Goal: Navigation & Orientation: Find specific page/section

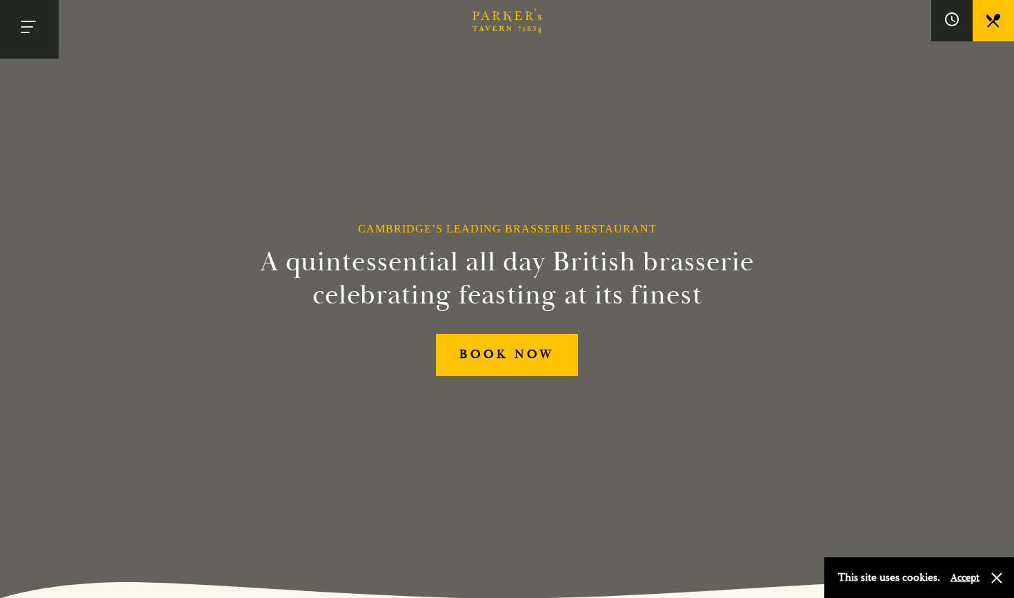
click at [37, 43] on button "Toggle navigation" at bounding box center [29, 29] width 59 height 59
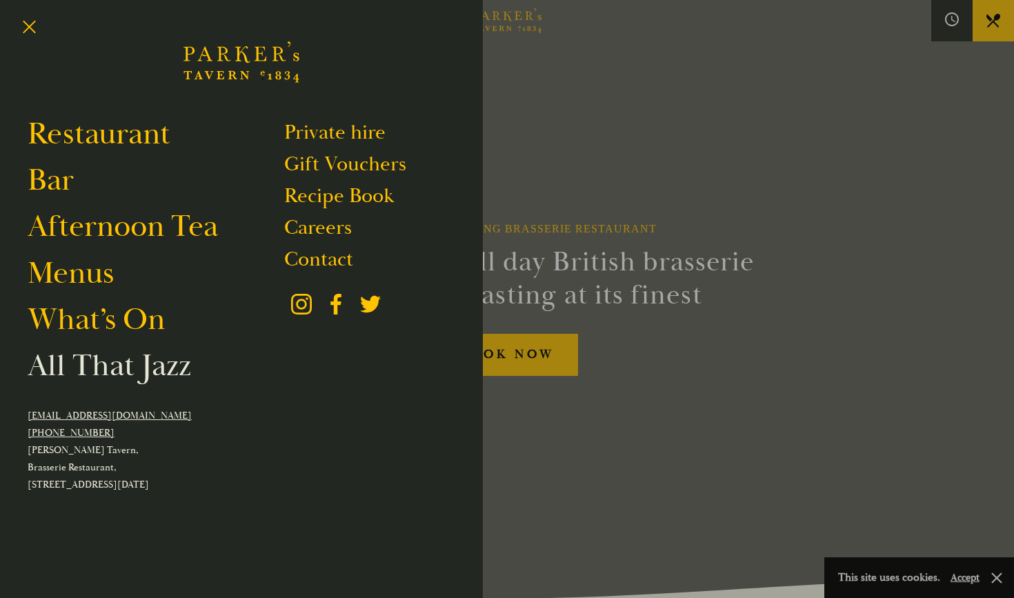
click at [78, 376] on link "All That Jazz" at bounding box center [109, 365] width 163 height 39
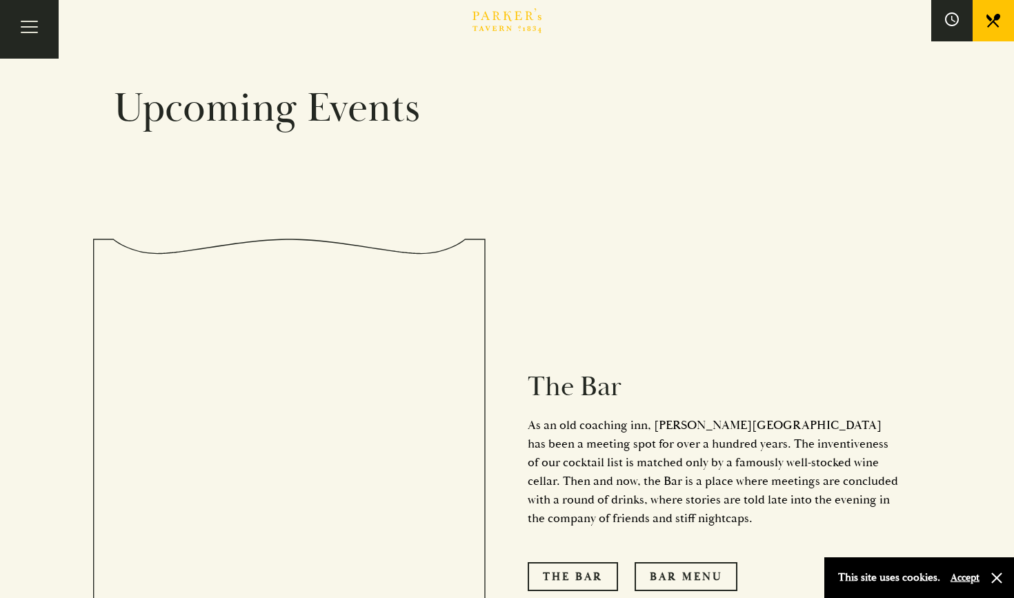
scroll to position [925, 0]
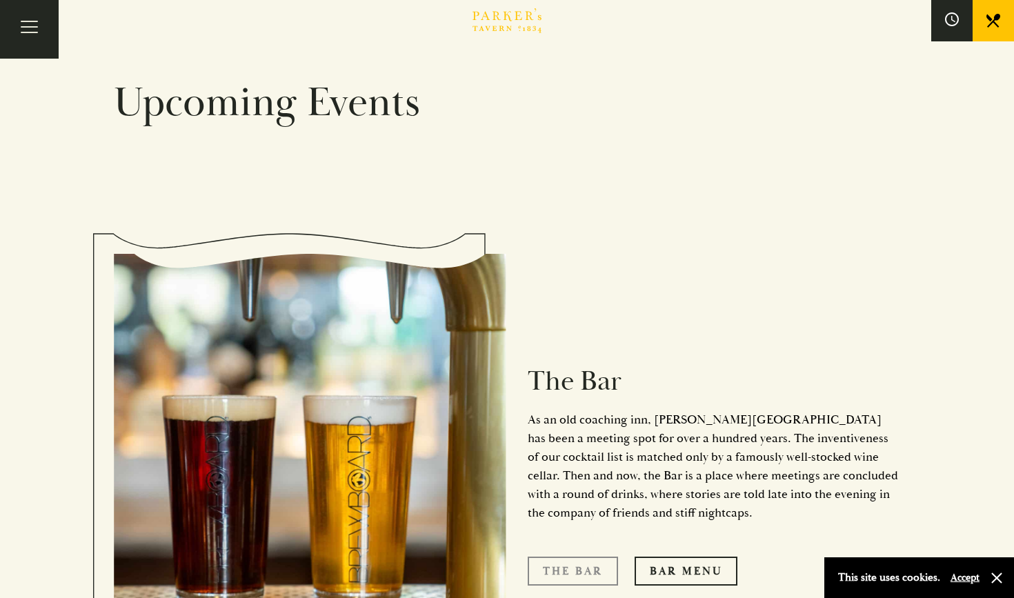
click at [550, 557] on link "The Bar" at bounding box center [573, 571] width 90 height 29
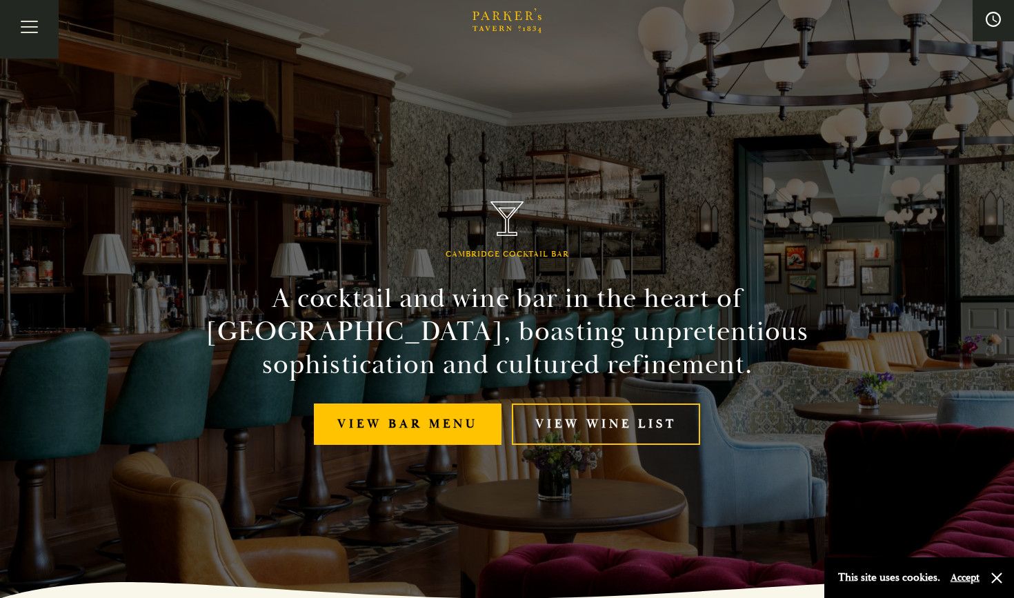
click at [994, 12] on button at bounding box center [992, 20] width 41 height 41
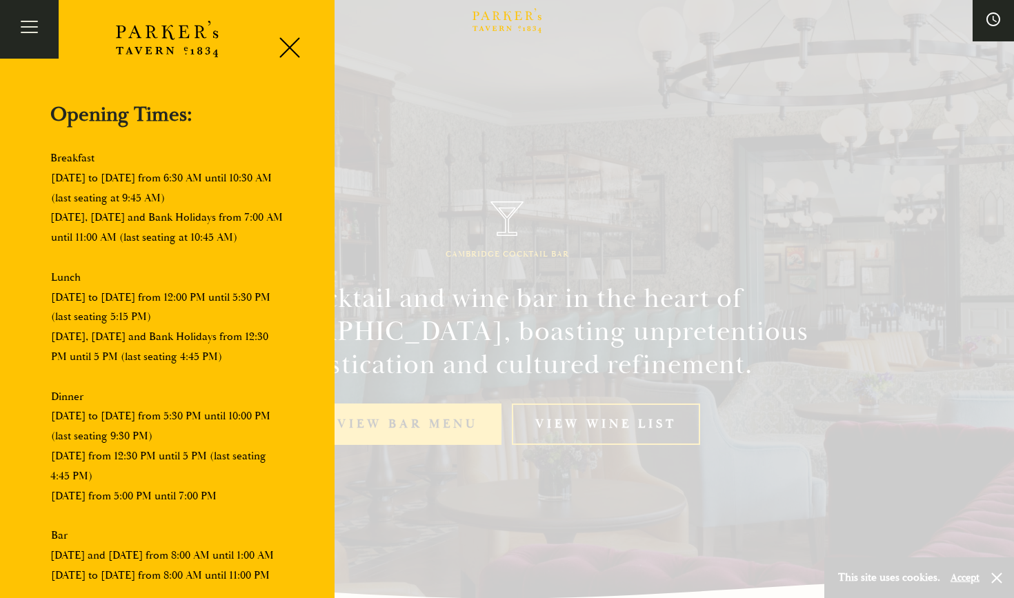
scroll to position [178, 0]
click at [391, 213] on div at bounding box center [507, 299] width 1014 height 598
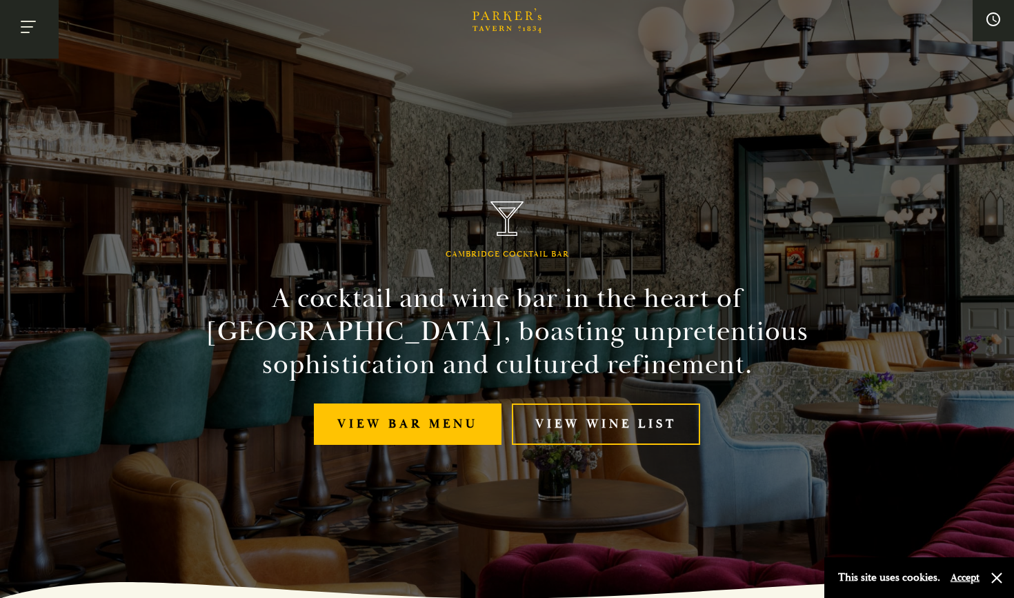
click at [39, 24] on button "Toggle navigation" at bounding box center [29, 29] width 59 height 59
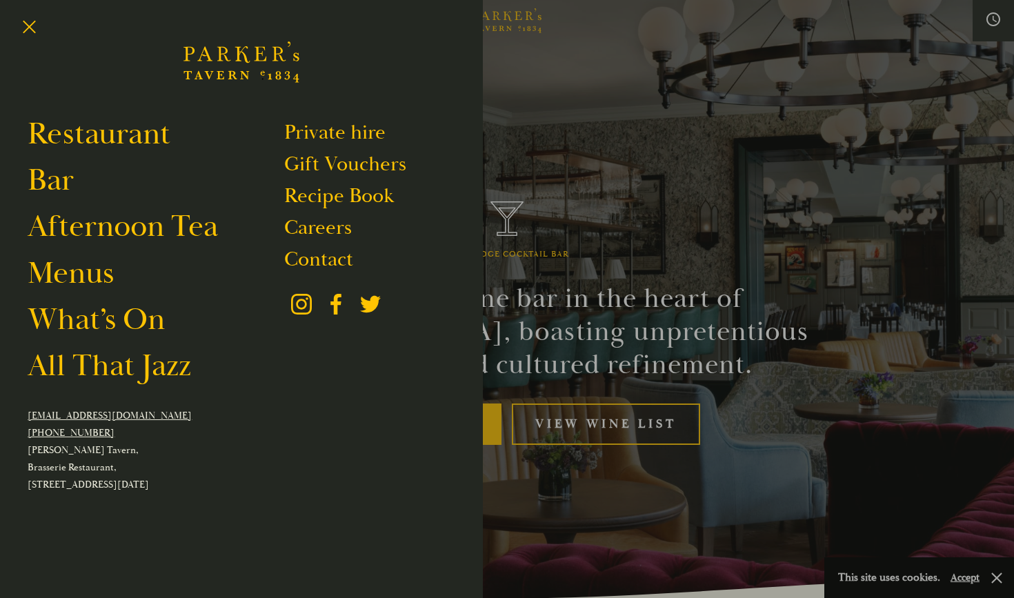
click at [74, 187] on li "Bar" at bounding box center [156, 180] width 257 height 39
click at [240, 57] on icon "Brasserie Restaurant Cambridge | Parker's Tavern Cambridge Parker's Tavern is a…" at bounding box center [241, 62] width 116 height 83
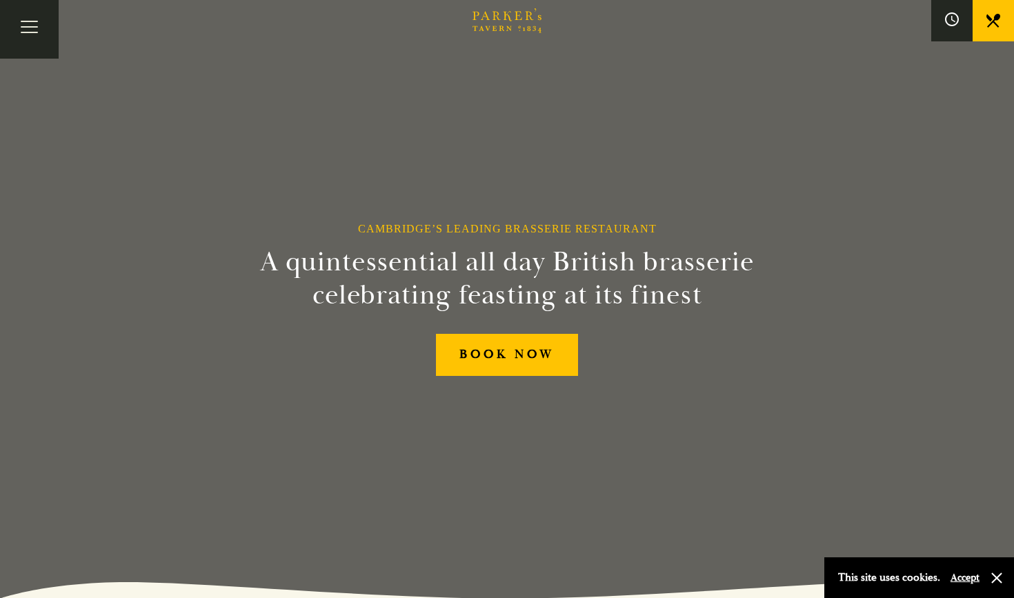
click at [997, 22] on icon at bounding box center [993, 21] width 14 height 14
click at [36, 32] on button "Toggle navigation" at bounding box center [29, 29] width 59 height 59
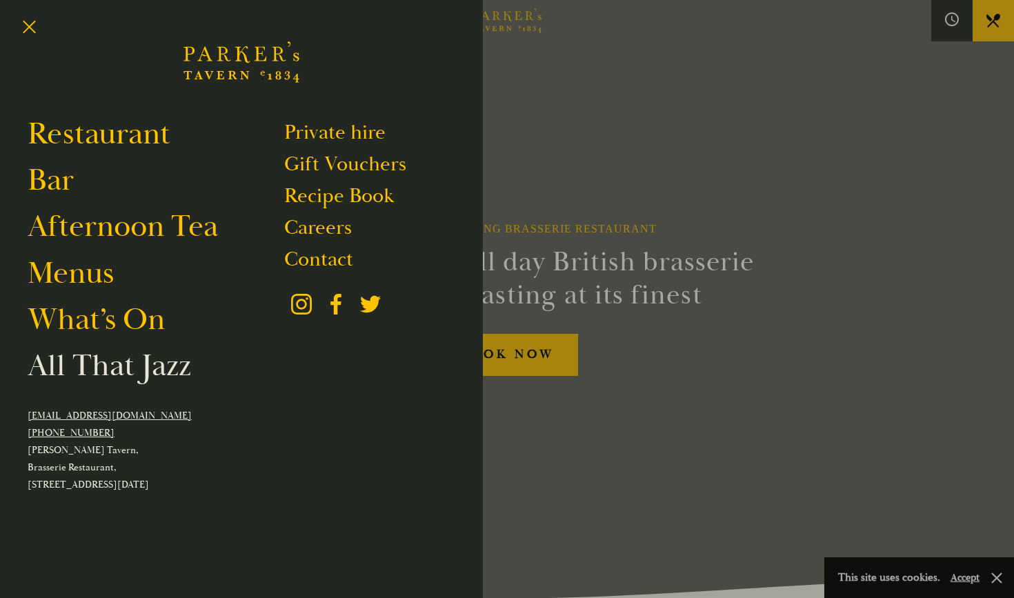
click at [79, 372] on link "All That Jazz" at bounding box center [109, 365] width 163 height 39
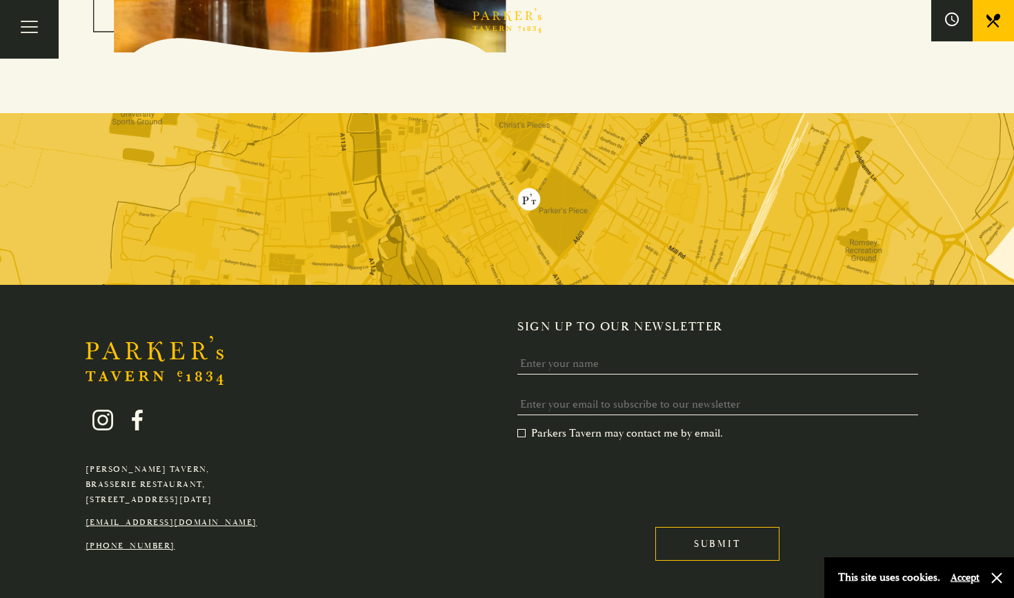
scroll to position [1557, 0]
